Goal: Task Accomplishment & Management: Manage account settings

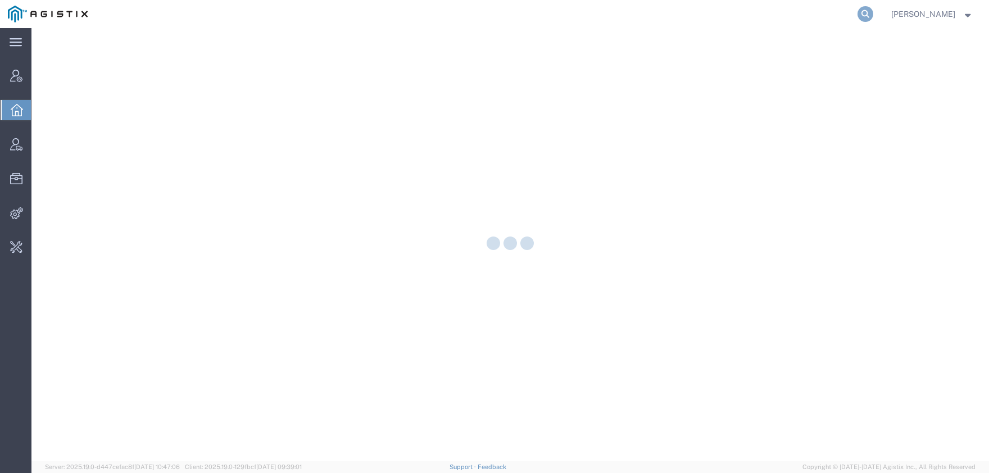
click at [874, 11] on icon at bounding box center [866, 14] width 16 height 16
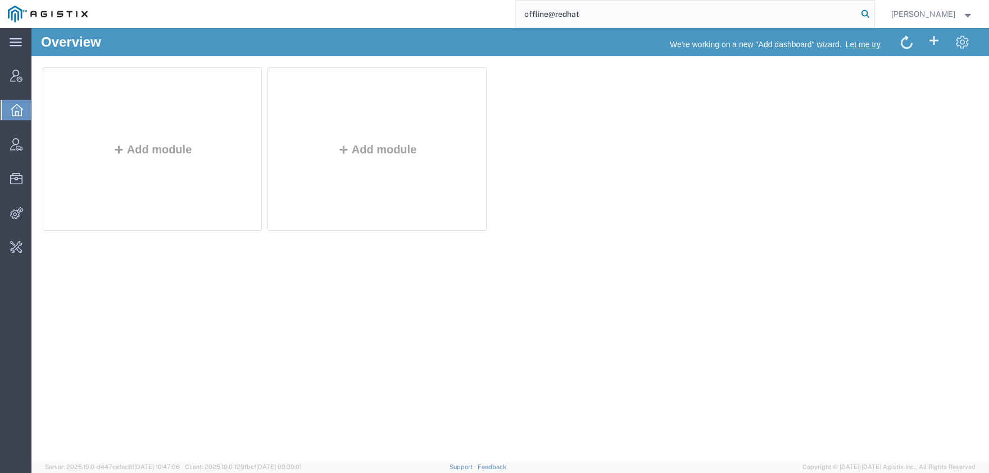
type input "offline@redhat"
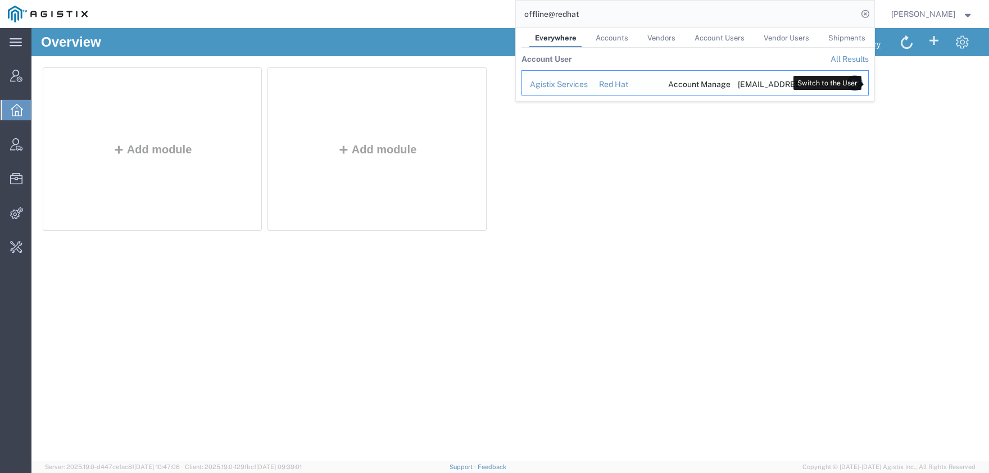
click at [862, 81] on icon "Search Results" at bounding box center [855, 83] width 16 height 16
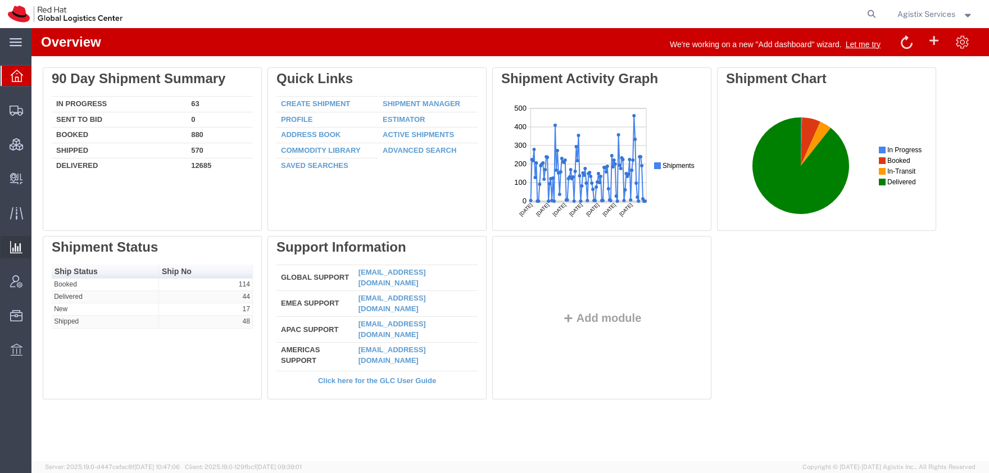
click at [0, 0] on span "Saved Reports" at bounding box center [0, 0] width 0 height 0
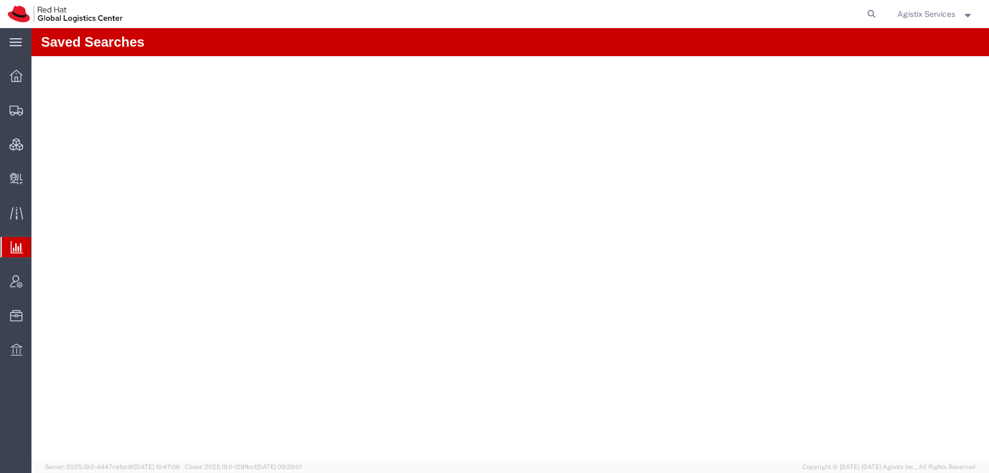
click at [928, 16] on span "Agistix Services" at bounding box center [927, 14] width 58 height 12
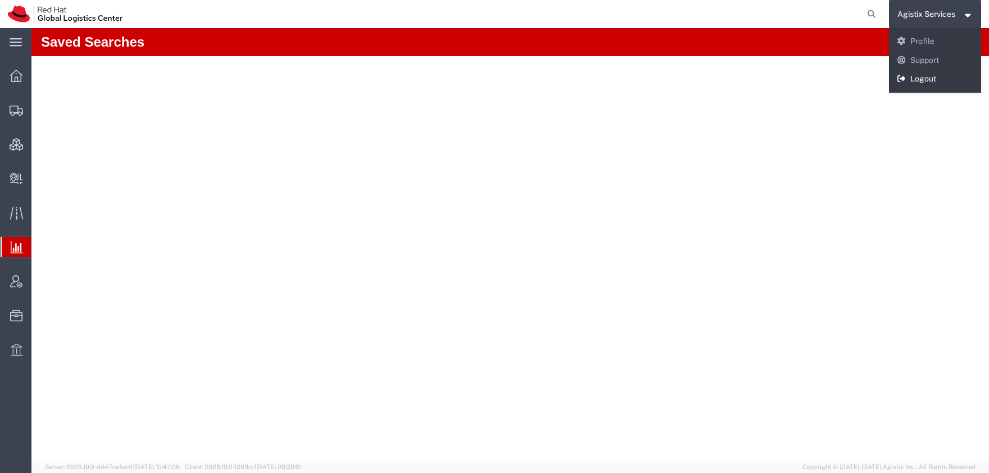
click at [913, 82] on link "Logout" at bounding box center [935, 79] width 93 height 19
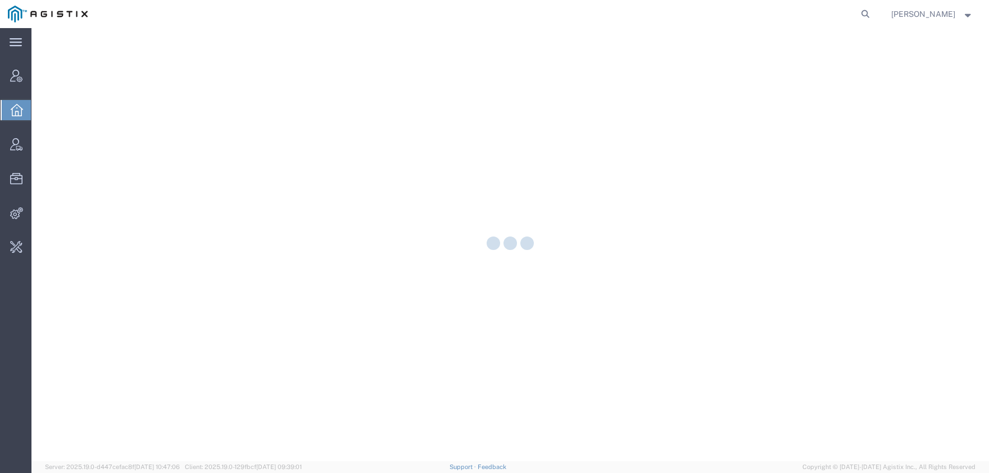
click at [874, 20] on icon at bounding box center [866, 14] width 16 height 16
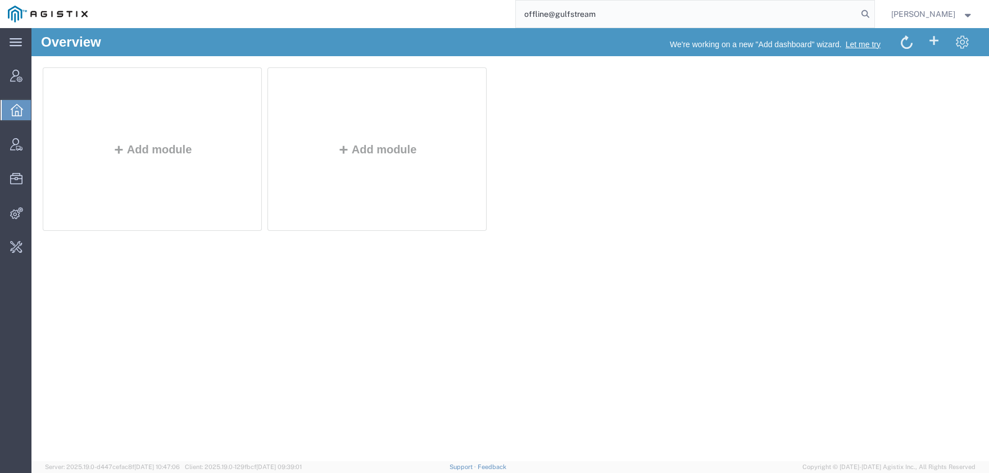
type input "offline@gulfstream"
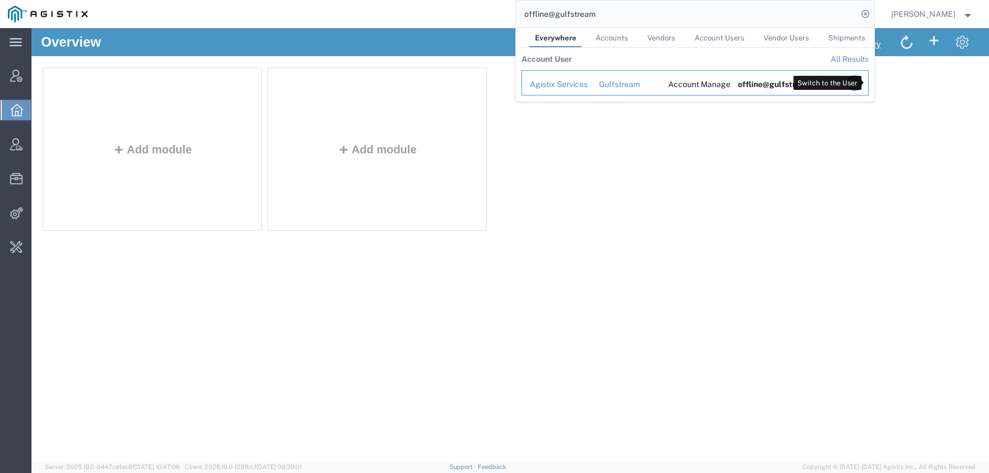
click at [862, 80] on icon "Search Results" at bounding box center [855, 83] width 16 height 16
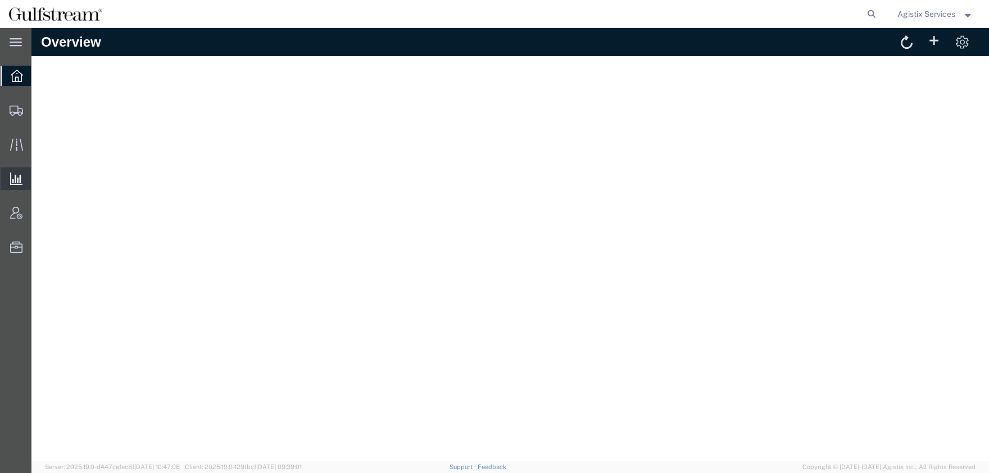
click at [0, 0] on span "Saved Reports" at bounding box center [0, 0] width 0 height 0
click at [922, 15] on span "Agistix Services" at bounding box center [927, 14] width 58 height 12
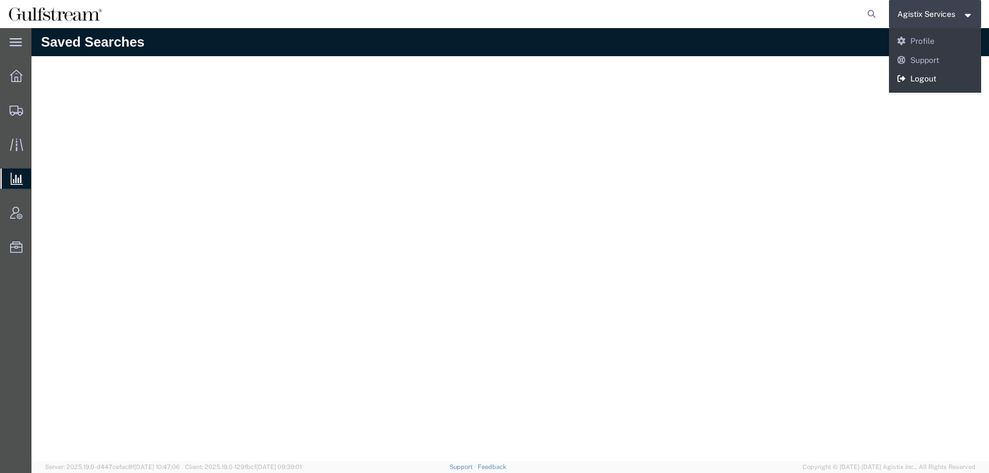
click at [916, 83] on link "Logout" at bounding box center [935, 79] width 93 height 19
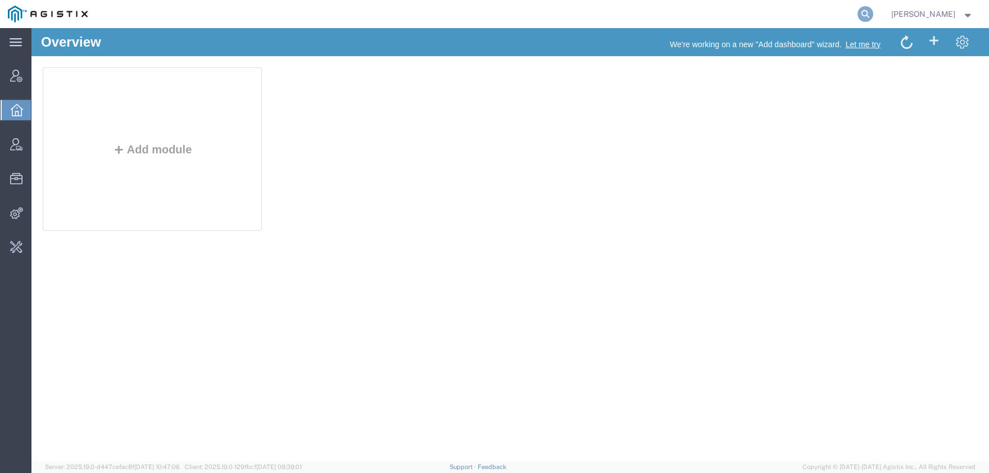
click at [873, 15] on icon at bounding box center [866, 14] width 16 height 16
type input "syneos"
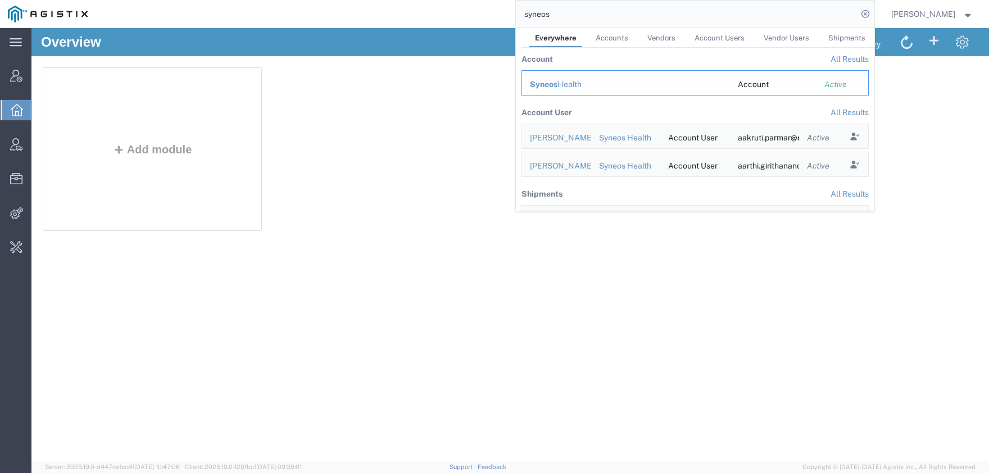
click at [582, 88] on div "Syneos Health" at bounding box center [626, 85] width 192 height 12
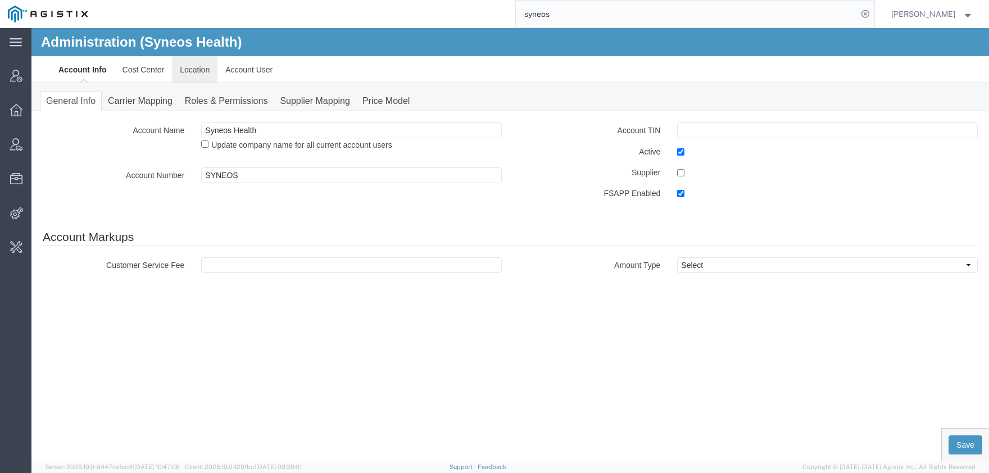
click at [194, 69] on link "Location" at bounding box center [195, 69] width 46 height 27
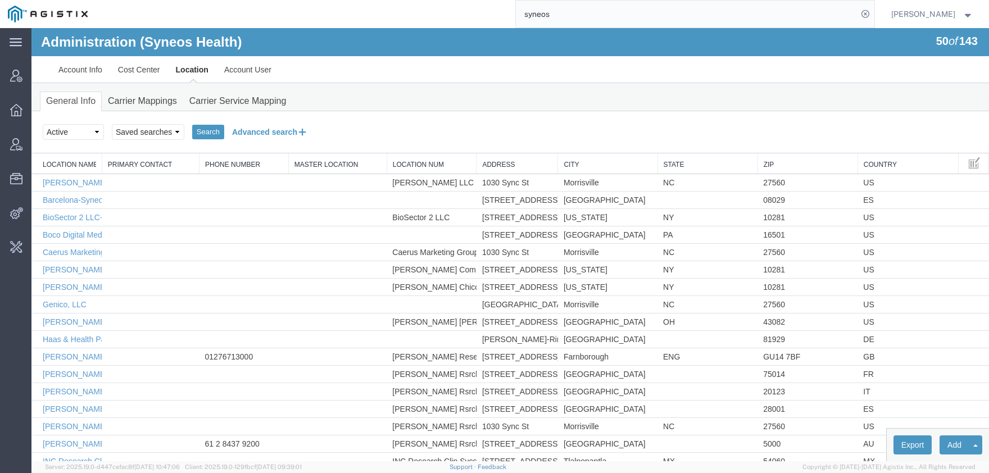
click at [262, 132] on button "Advanced search" at bounding box center [270, 132] width 92 height 19
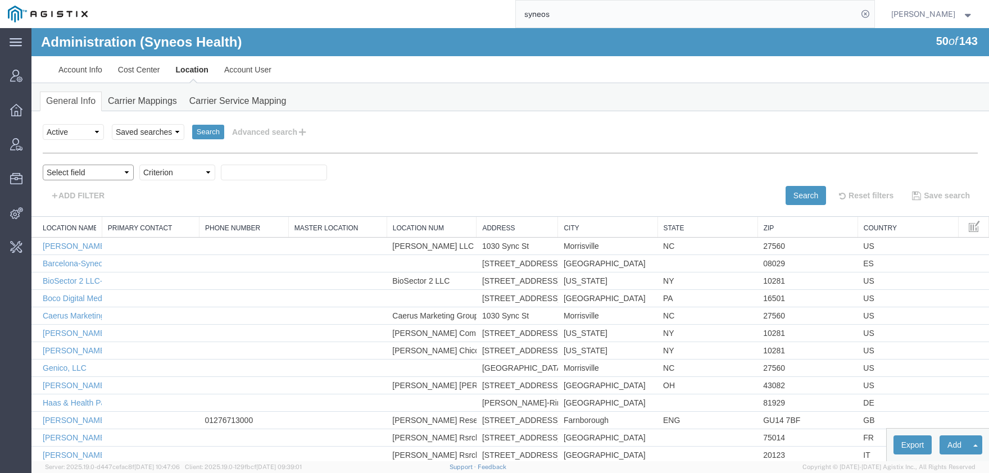
select select "locationName"
click option "Location Name" at bounding box center [31, 28] width 0 height 0
click at [139, 165] on select "Criterion contains does not contain is is blank is not blank starts with" at bounding box center [177, 173] width 76 height 16
select select "contains"
click option "contains" at bounding box center [31, 28] width 0 height 0
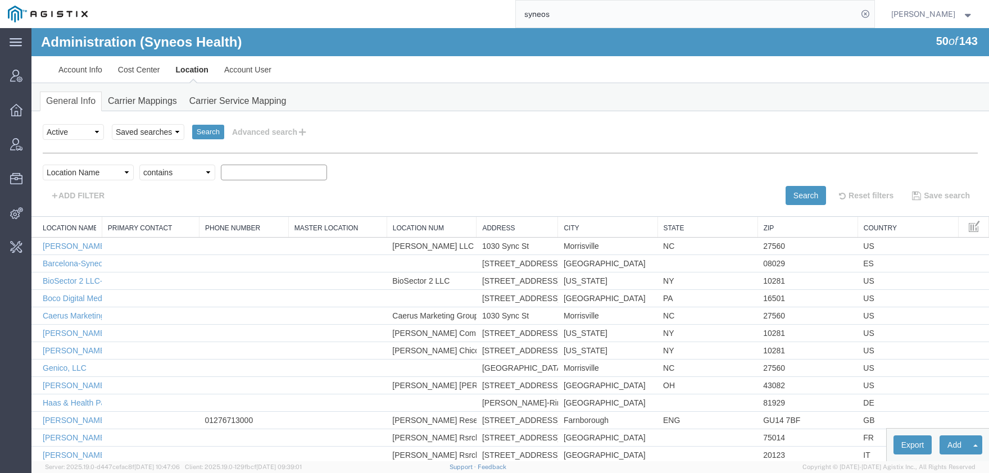
click at [248, 170] on input "text" at bounding box center [274, 173] width 106 height 16
click at [786, 189] on button "Search" at bounding box center [806, 195] width 40 height 19
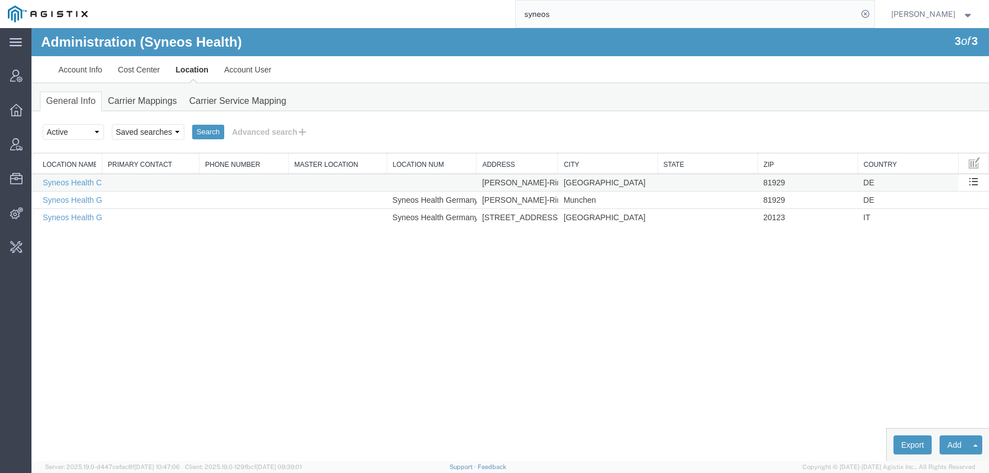
click at [57, 190] on td "Syneos Health Communications Germany GmbH" at bounding box center [66, 182] width 70 height 17
click at [55, 186] on link "Syneos Health Communications Germany GmbH" at bounding box center [128, 182] width 171 height 9
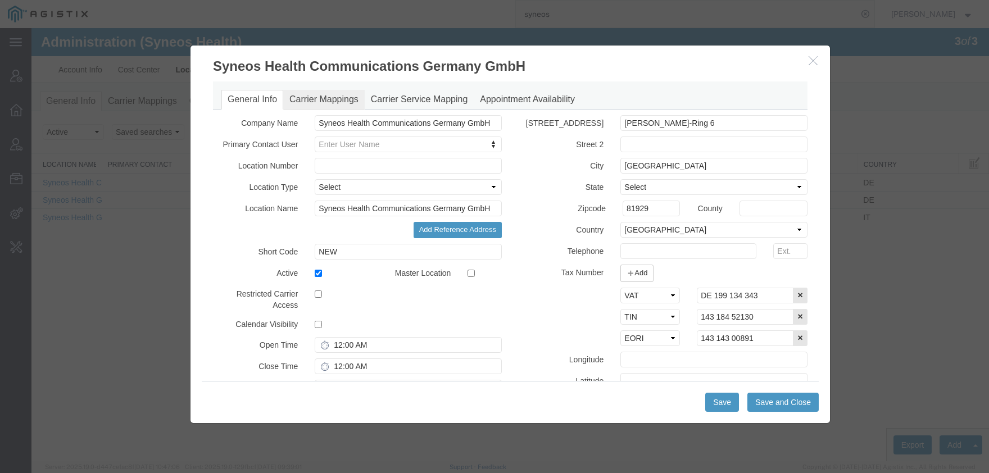
click at [340, 96] on link "Carrier Mappings" at bounding box center [324, 100] width 82 height 20
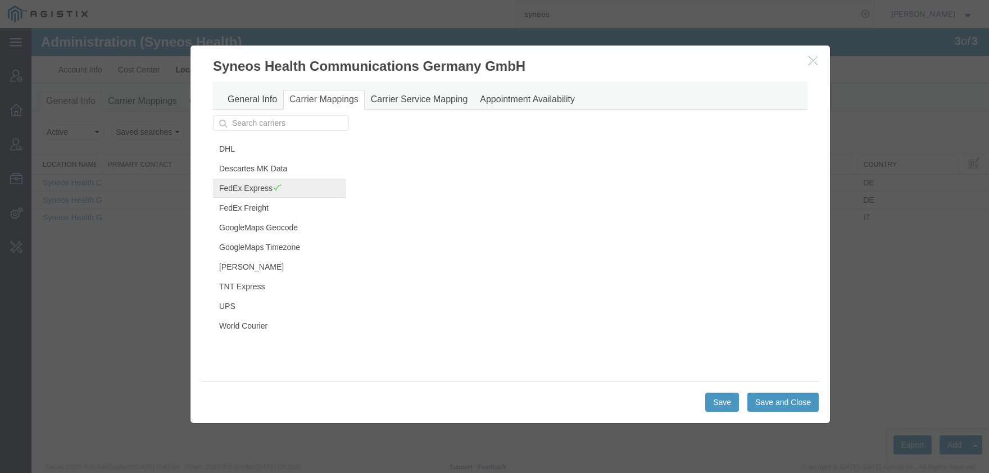
click at [233, 193] on link "FedEx Express" at bounding box center [279, 188] width 133 height 19
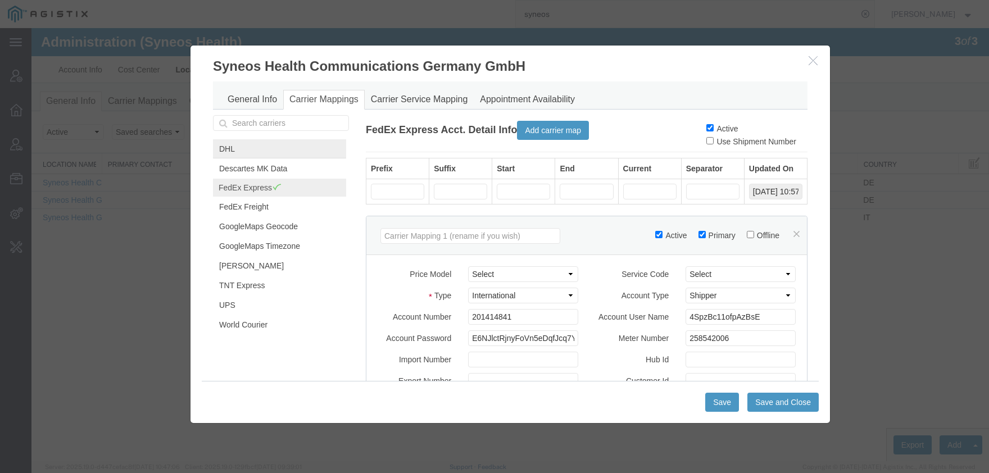
click at [233, 148] on link "DHL" at bounding box center [279, 148] width 133 height 19
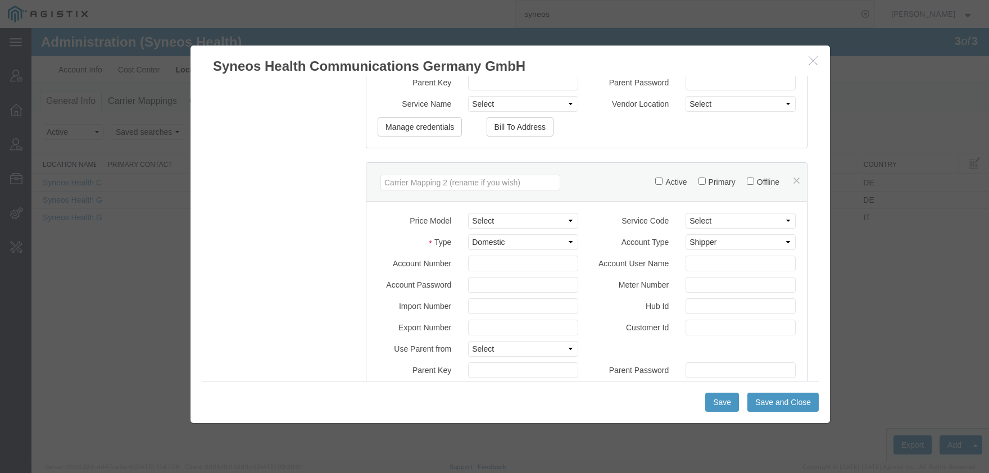
scroll to position [368, 0]
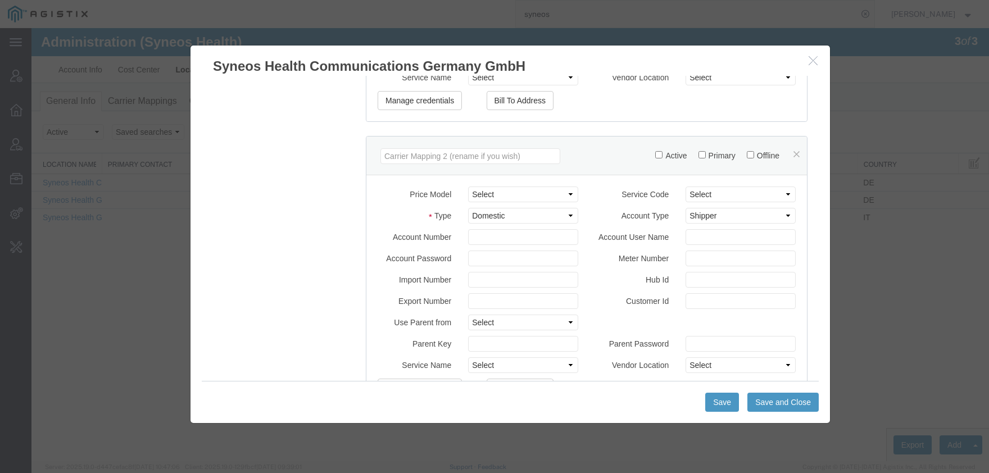
click at [813, 61] on icon "button" at bounding box center [813, 61] width 9 height 10
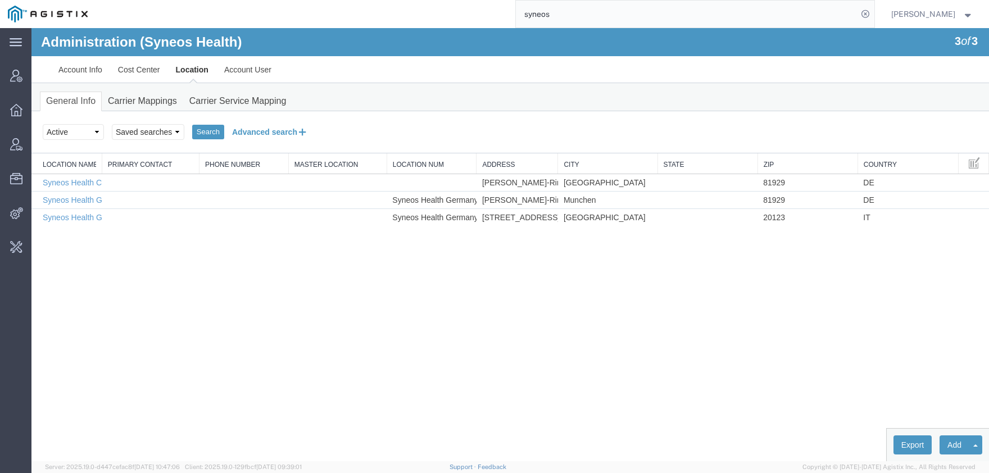
click at [269, 133] on button "Advanced search" at bounding box center [270, 132] width 92 height 19
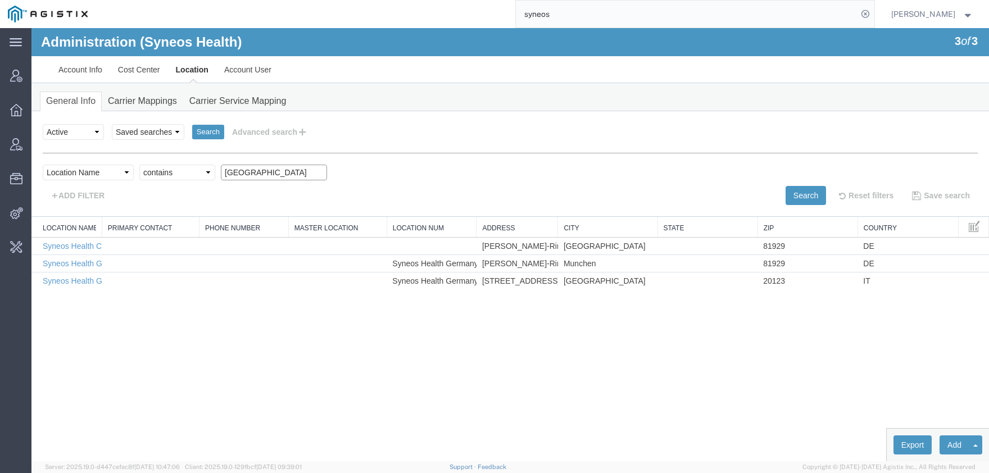
click at [254, 170] on input "germany" at bounding box center [274, 173] width 106 height 16
drag, startPoint x: 264, startPoint y: 170, endPoint x: 177, endPoint y: 174, distance: 87.2
click at [221, 174] on input "germany" at bounding box center [274, 173] width 106 height 16
click at [792, 200] on button "Search" at bounding box center [806, 195] width 40 height 19
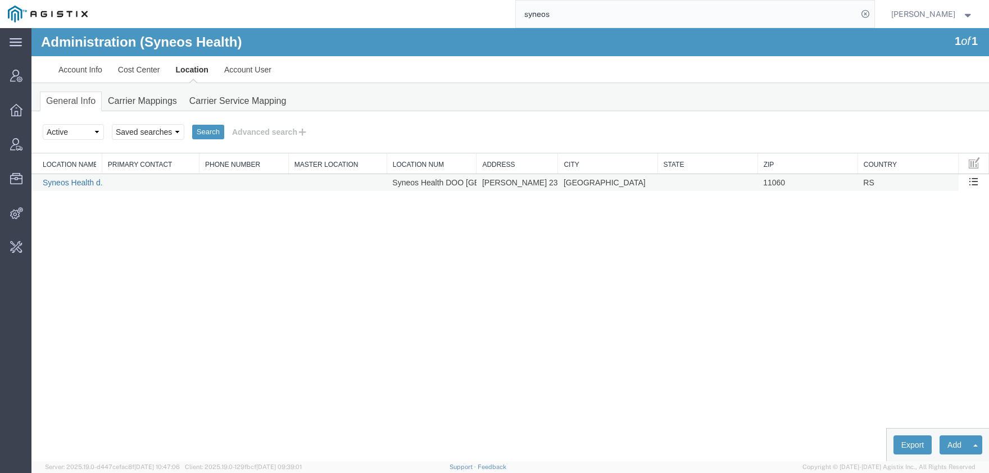
click at [71, 182] on link "Syneos Health d.o.o. Beograd-Serbia" at bounding box center [164, 182] width 242 height 9
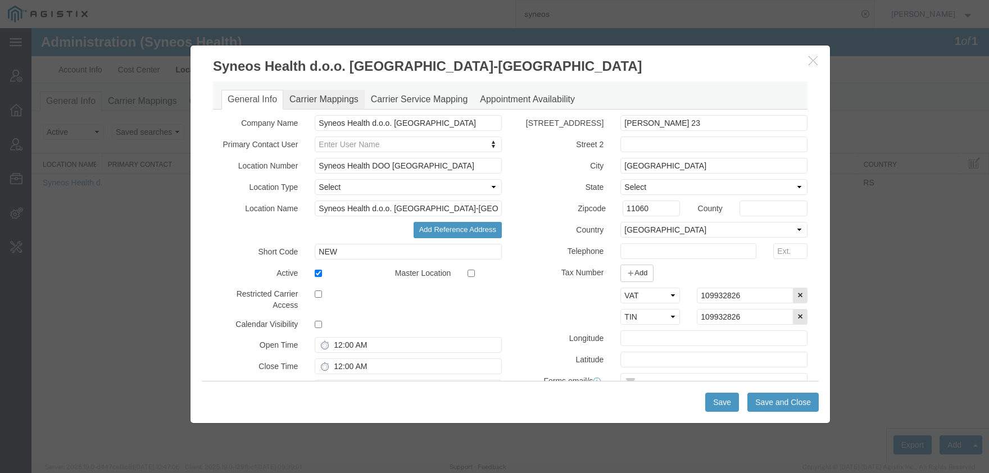
click at [329, 97] on link "Carrier Mappings" at bounding box center [324, 100] width 82 height 20
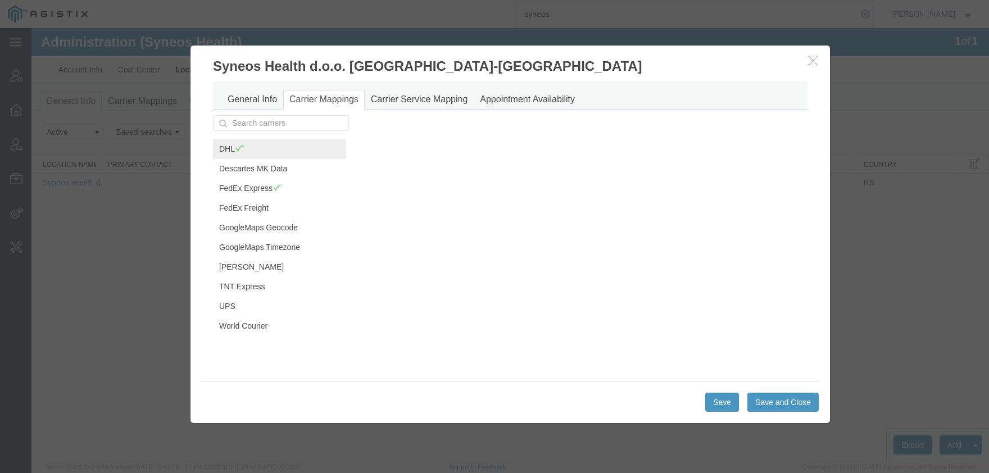
click at [229, 152] on link "DHL" at bounding box center [279, 148] width 133 height 19
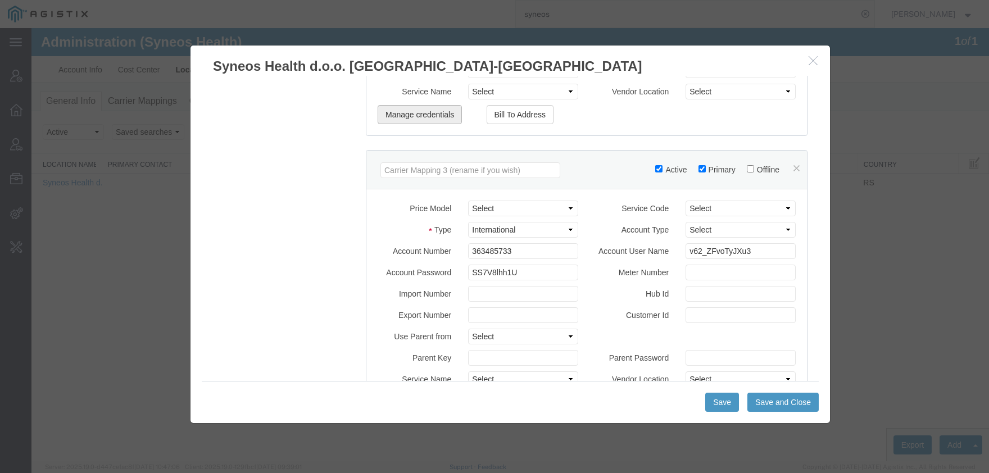
scroll to position [683, 0]
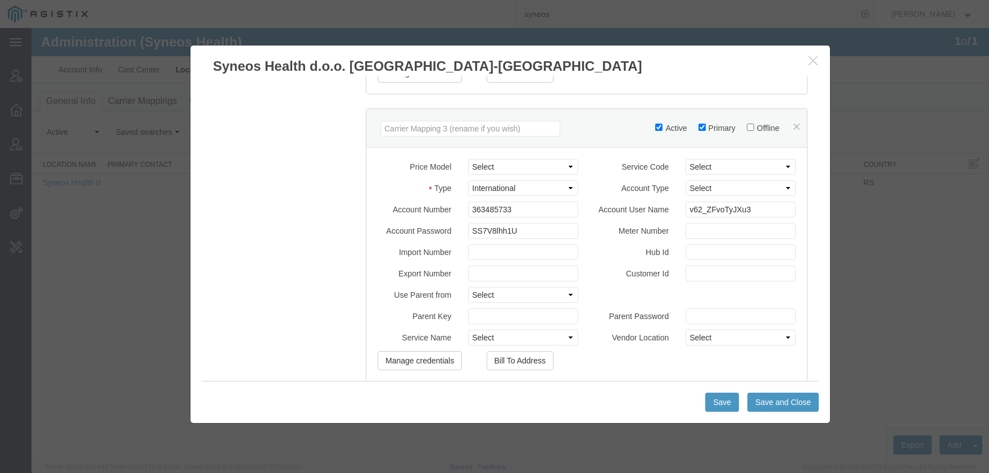
click at [815, 62] on icon "button" at bounding box center [813, 61] width 9 height 10
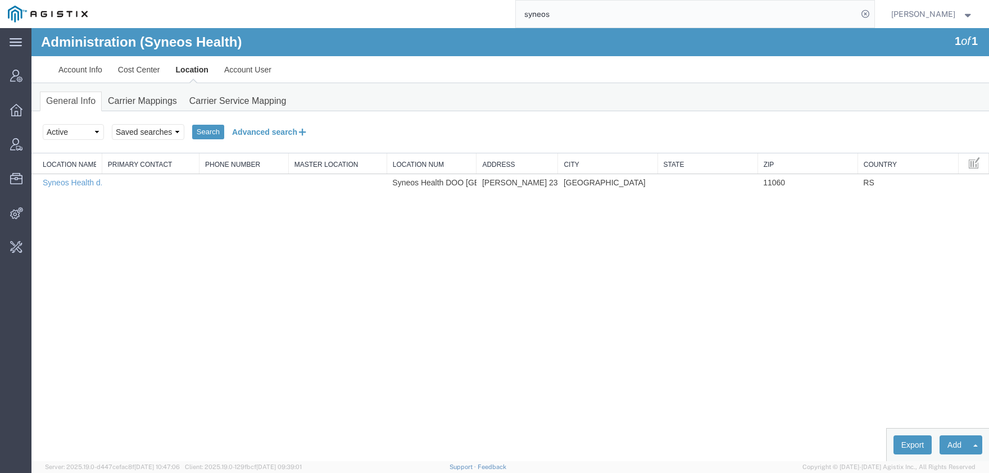
click at [254, 136] on button "Advanced search" at bounding box center [270, 132] width 92 height 19
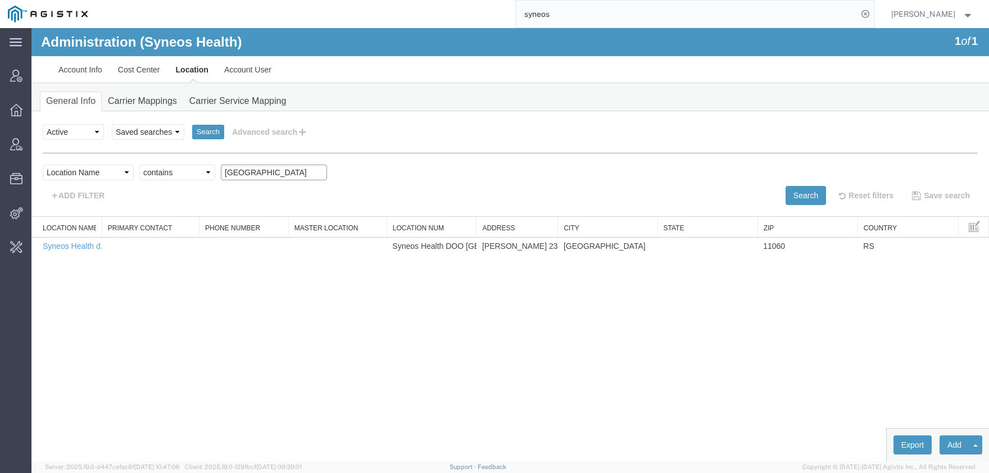
drag, startPoint x: 263, startPoint y: 175, endPoint x: 181, endPoint y: 174, distance: 81.5
click at [221, 175] on input "serbia" at bounding box center [274, 173] width 106 height 16
type input "germany"
click at [812, 198] on button "Search" at bounding box center [806, 195] width 40 height 19
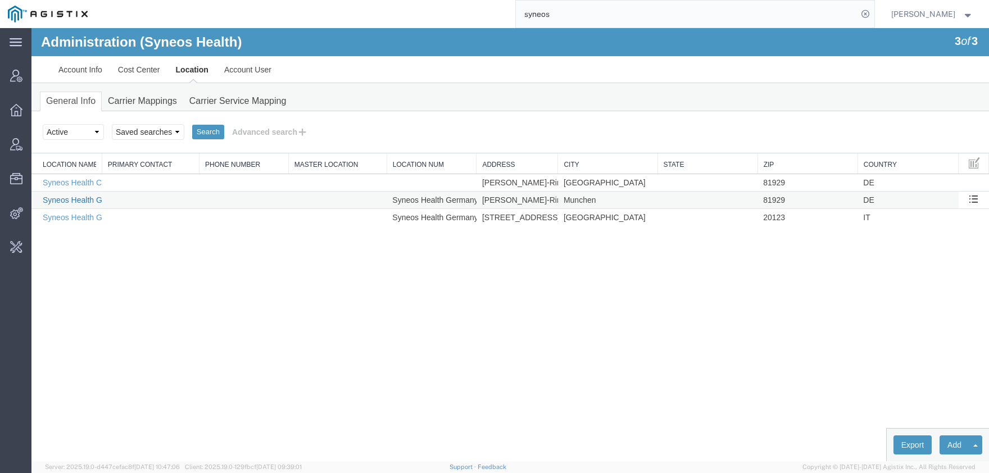
click at [55, 200] on link "Syneos Health Germany GMBH" at bounding box center [98, 200] width 111 height 9
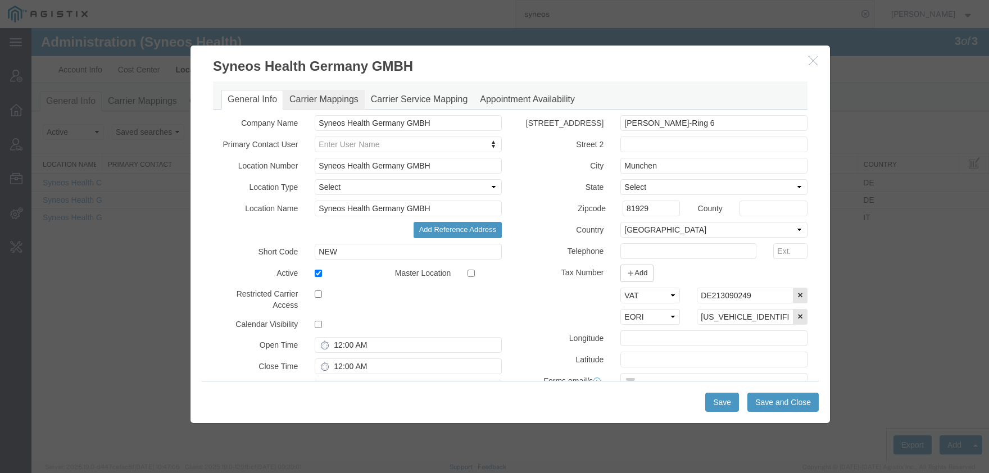
click at [311, 97] on link "Carrier Mappings" at bounding box center [324, 100] width 82 height 20
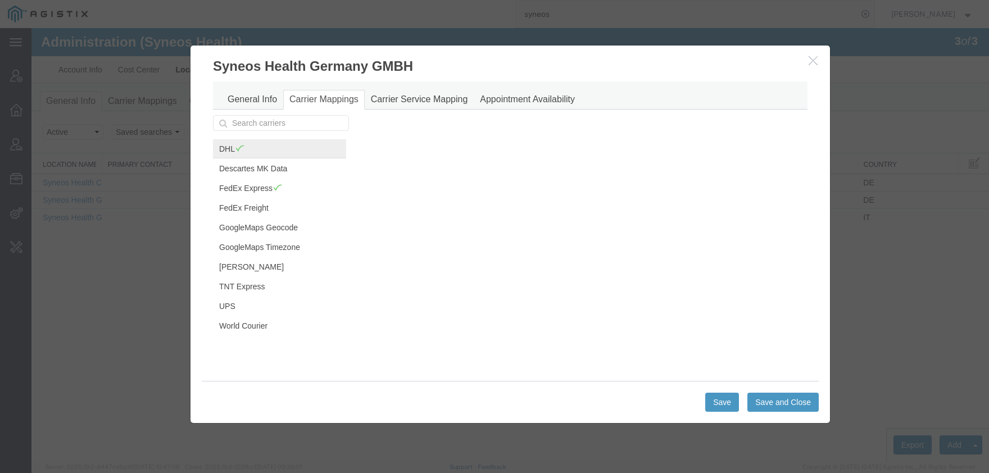
click at [228, 155] on link "DHL" at bounding box center [279, 148] width 133 height 19
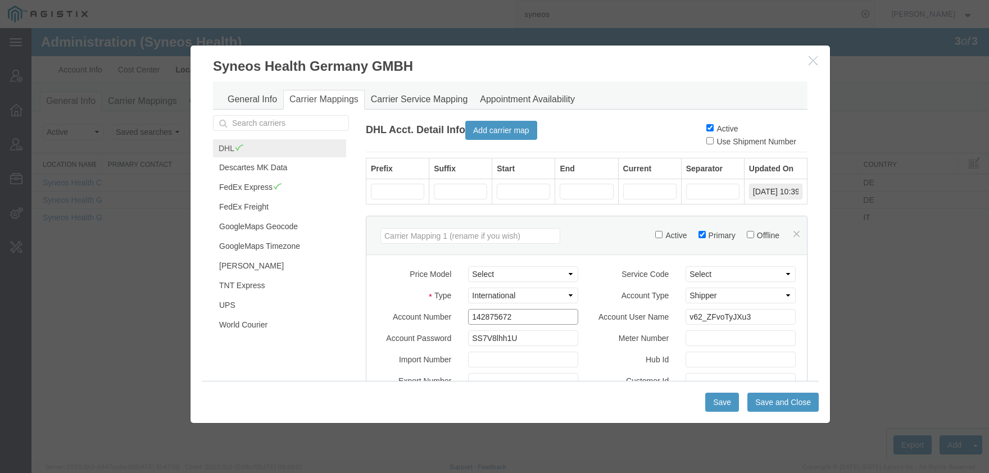
drag, startPoint x: 517, startPoint y: 320, endPoint x: 465, endPoint y: 310, distance: 52.1
click at [468, 310] on input "142875672" at bounding box center [523, 317] width 110 height 16
click at [816, 62] on icon "button" at bounding box center [813, 61] width 9 height 10
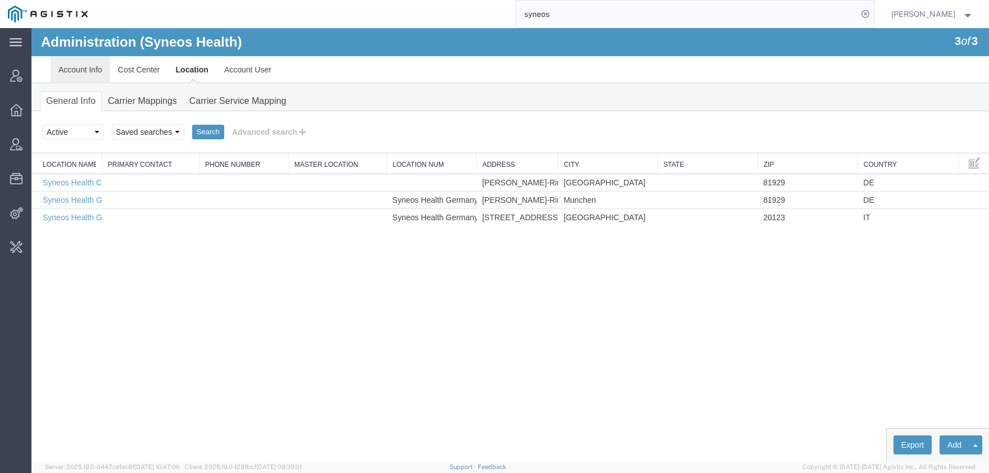
click at [65, 71] on link "Account Info" at bounding box center [81, 69] width 60 height 27
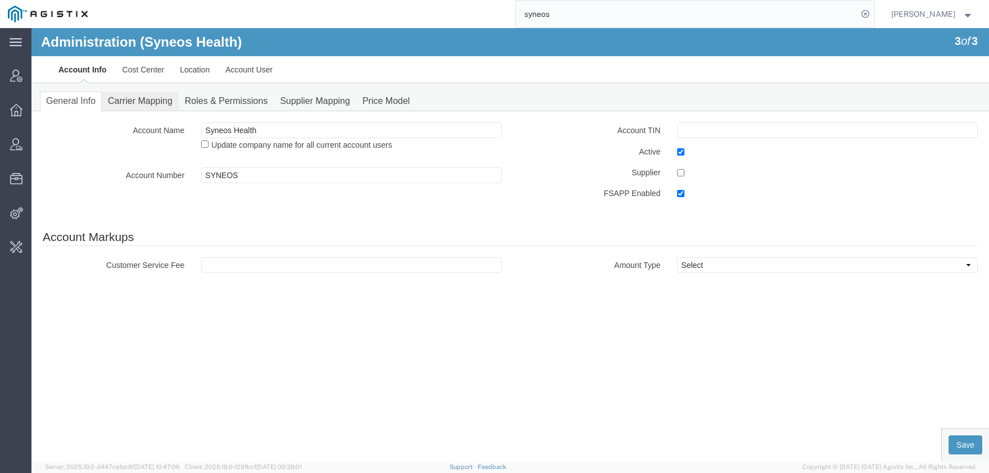
click at [124, 104] on link "Carrier Mapping" at bounding box center [140, 102] width 77 height 20
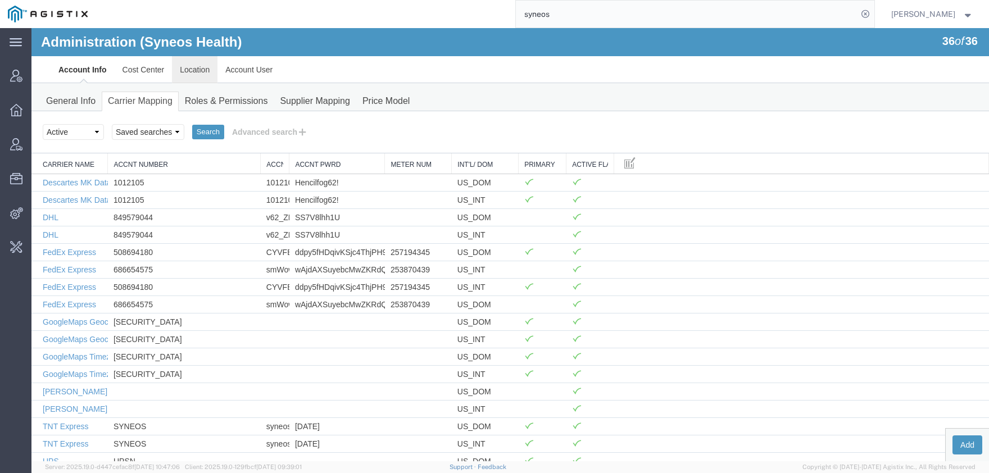
click at [186, 75] on link "Location" at bounding box center [195, 69] width 46 height 27
